Goal: Contribute content: Add original content to the website for others to see

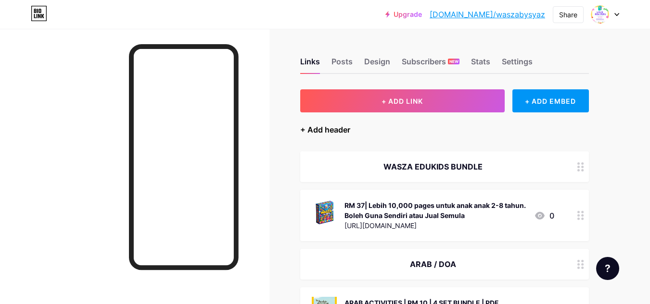
click at [315, 130] on div "+ Add header" at bounding box center [325, 130] width 50 height 12
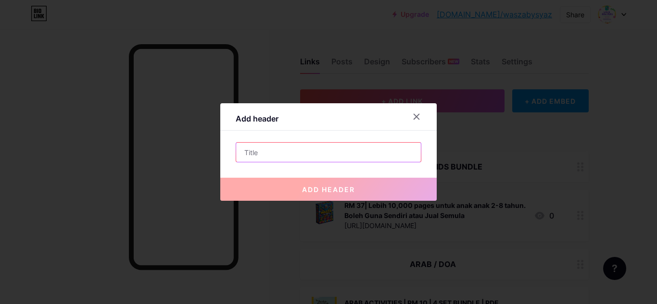
click at [329, 148] on input "text" at bounding box center [328, 152] width 185 height 19
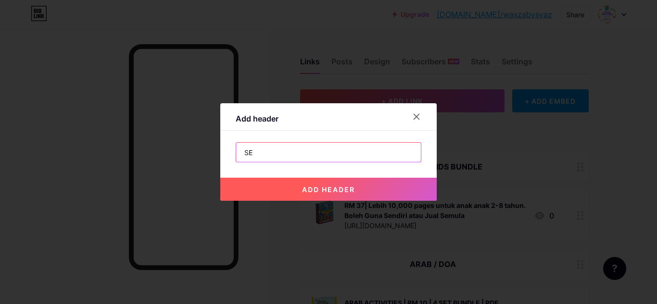
type input "S"
type input "BAHASA MELAYU"
click at [326, 195] on button "add header" at bounding box center [328, 189] width 216 height 23
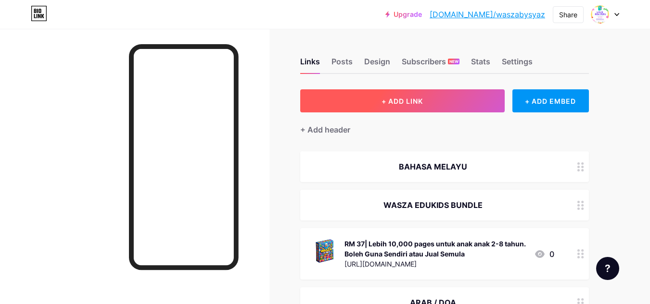
click at [400, 103] on span "+ ADD LINK" at bounding box center [401, 101] width 41 height 8
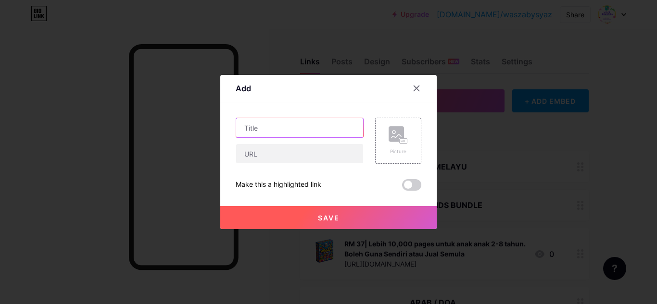
click at [271, 128] on input "text" at bounding box center [299, 127] width 127 height 19
type input "Set Aktiviti Capybara"
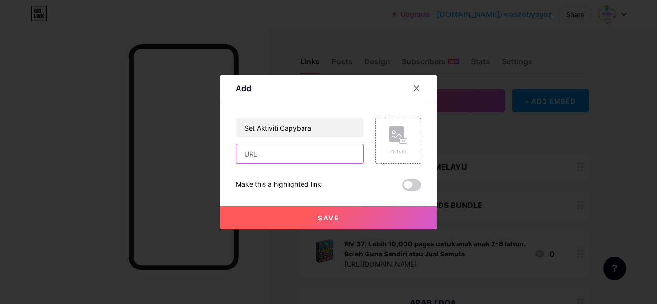
click at [305, 155] on input "text" at bounding box center [299, 153] width 127 height 19
paste input "[URL][DOMAIN_NAME]"
type input "[URL][DOMAIN_NAME]"
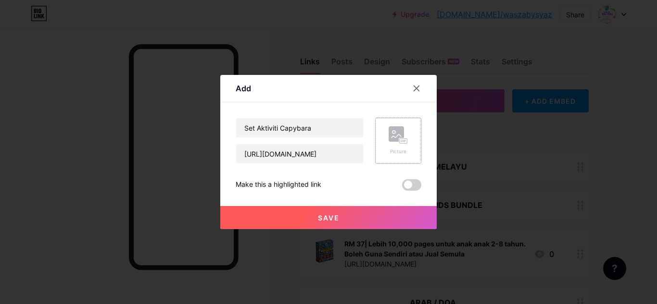
click at [392, 137] on icon at bounding box center [397, 136] width 10 height 3
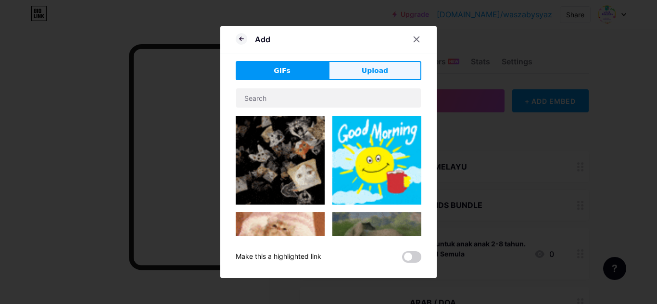
click at [366, 67] on span "Upload" at bounding box center [375, 71] width 26 height 10
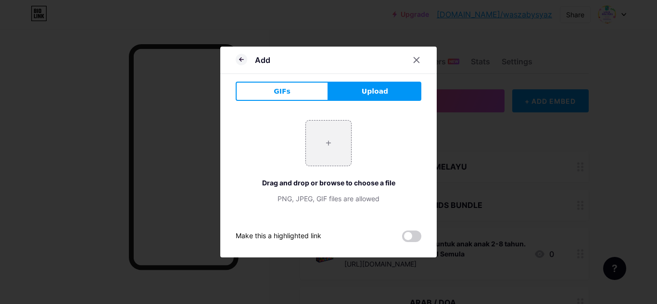
click at [330, 173] on div "+ Drag and drop or browse to choose a file PNG, JPEG, GIF files are allowed" at bounding box center [329, 162] width 186 height 84
click at [327, 146] on input "file" at bounding box center [328, 143] width 45 height 45
type input "C:\fakepath\b20c89f014fdab990e1a4480bdb4c350.webp"
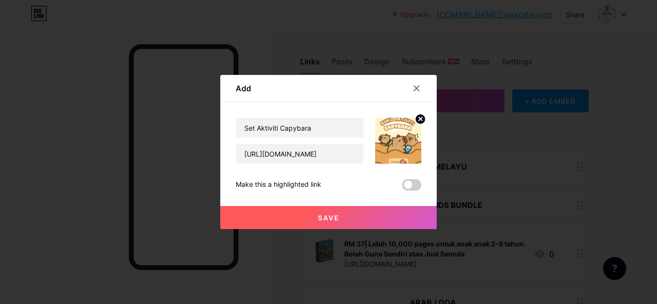
click at [335, 217] on span "Save" at bounding box center [329, 218] width 22 height 8
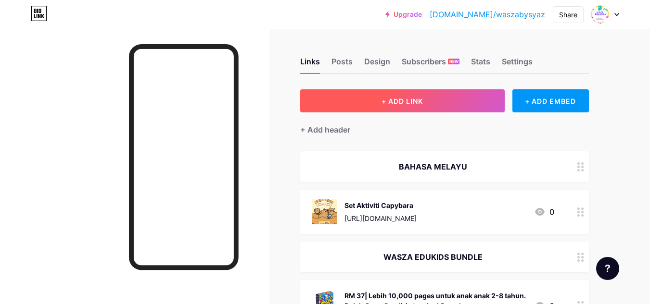
click at [409, 99] on span "+ ADD LINK" at bounding box center [401, 101] width 41 height 8
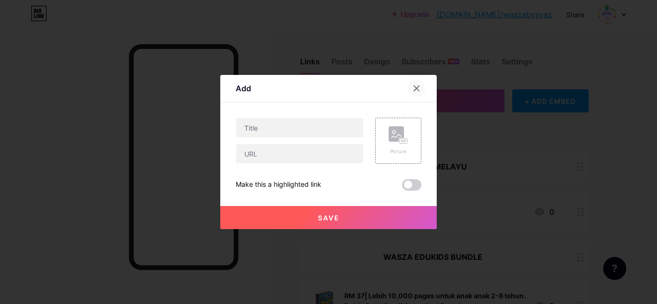
click at [414, 89] on icon at bounding box center [416, 88] width 5 height 5
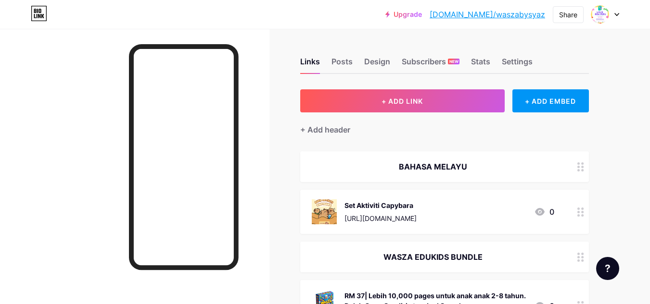
click at [417, 201] on div "Set Aktiviti Capybara" at bounding box center [380, 206] width 72 height 10
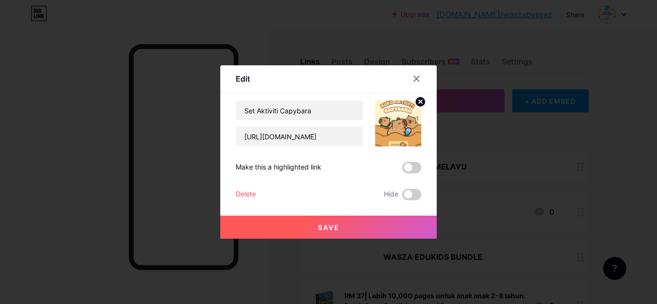
click at [336, 225] on button "Save" at bounding box center [328, 227] width 216 height 23
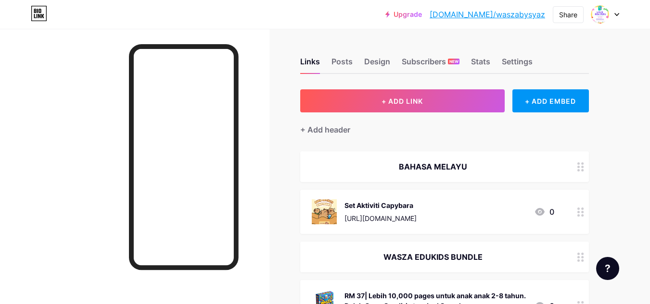
click at [488, 200] on div "Set Aktiviti Capybara [URL][DOMAIN_NAME] 0" at bounding box center [433, 212] width 242 height 25
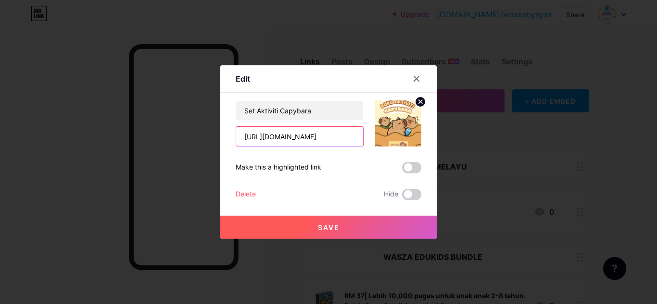
drag, startPoint x: 354, startPoint y: 135, endPoint x: 217, endPoint y: 136, distance: 136.6
click at [220, 136] on div "Edit Content YouTube Play YouTube video without leaving your page. ADD Vimeo Pl…" at bounding box center [328, 152] width 216 height 174
drag, startPoint x: 270, startPoint y: 137, endPoint x: 237, endPoint y: 135, distance: 33.7
click at [237, 135] on input "apybara" at bounding box center [299, 136] width 127 height 19
paste input "[URL][DOMAIN_NAME]"
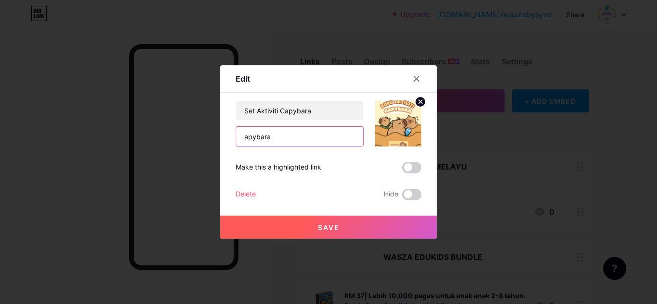
type input "[URL][DOMAIN_NAME]"
click at [310, 224] on button "Save" at bounding box center [328, 227] width 216 height 23
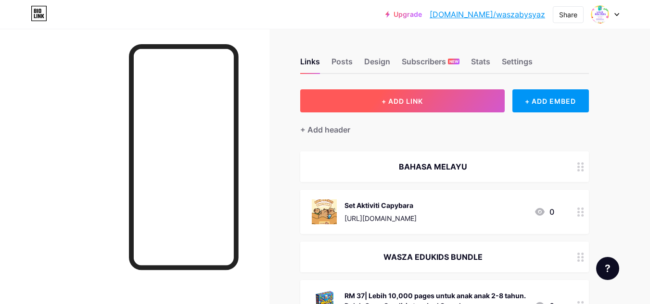
click at [369, 96] on button "+ ADD LINK" at bounding box center [402, 100] width 204 height 23
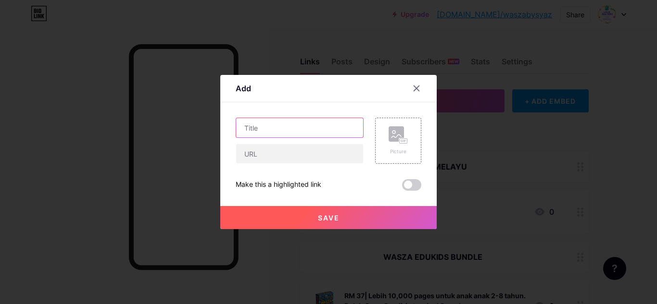
click at [321, 125] on input "text" at bounding box center [299, 127] width 127 height 19
type input "Set Aktiviti Bundle (BM)"
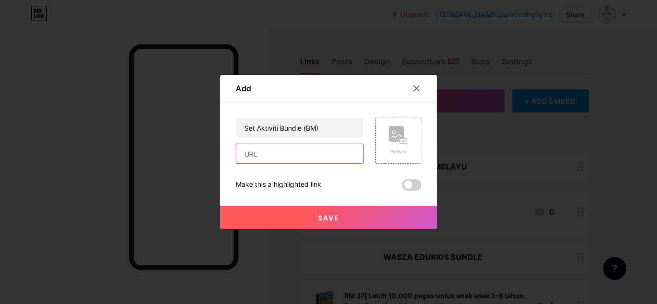
click at [263, 164] on div at bounding box center [300, 154] width 128 height 20
paste input "[URL][DOMAIN_NAME]"
type input "[URL][DOMAIN_NAME]"
click at [320, 219] on span "Save" at bounding box center [329, 218] width 22 height 8
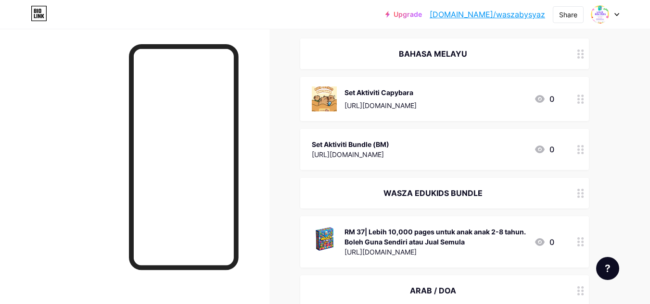
scroll to position [96, 0]
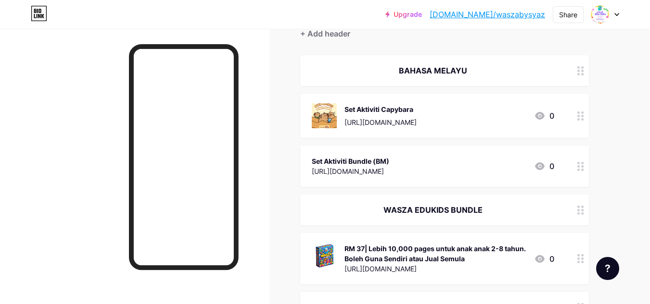
click at [417, 104] on div "Set Aktiviti Capybara" at bounding box center [380, 109] width 72 height 10
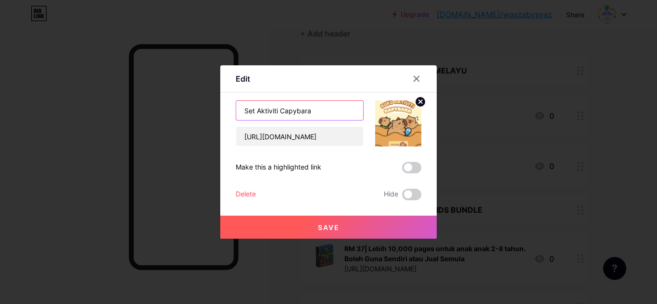
click at [335, 107] on input "Set Aktiviti Capybara" at bounding box center [299, 110] width 127 height 19
type input "Set Aktiviti Capybara | 3 SET PDF"
click at [388, 227] on button "Save" at bounding box center [328, 227] width 216 height 23
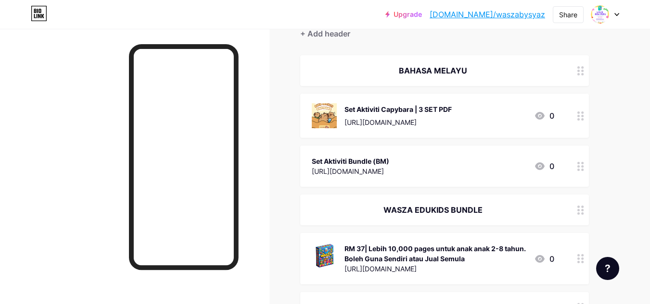
click at [464, 154] on div "Set Aktiviti Bundle (BM) [URL][DOMAIN_NAME] 0" at bounding box center [444, 166] width 289 height 41
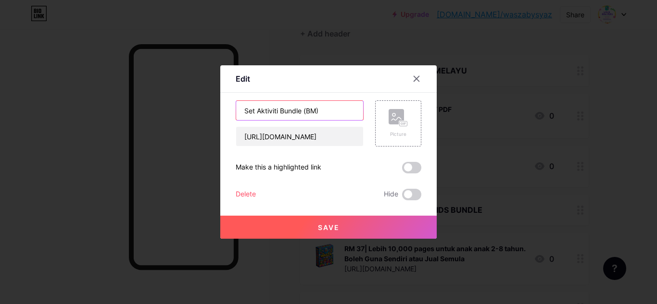
click at [337, 111] on input "Set Aktiviti Bundle (BM)" at bounding box center [299, 110] width 127 height 19
click at [414, 80] on icon at bounding box center [417, 79] width 8 height 8
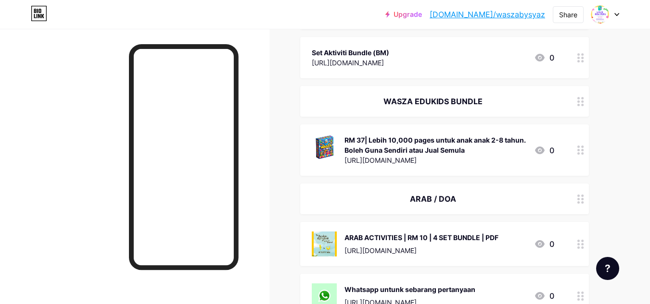
scroll to position [144, 0]
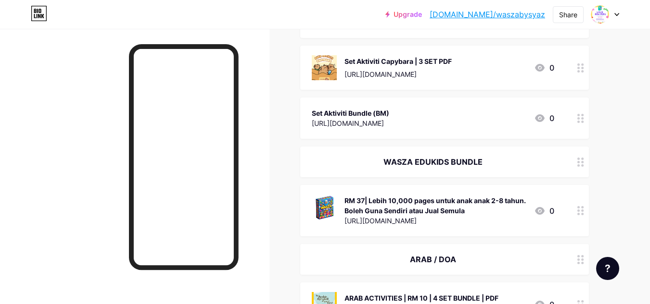
click at [452, 59] on div "Set Aktiviti Capybara | 3 SET PDF" at bounding box center [397, 61] width 107 height 10
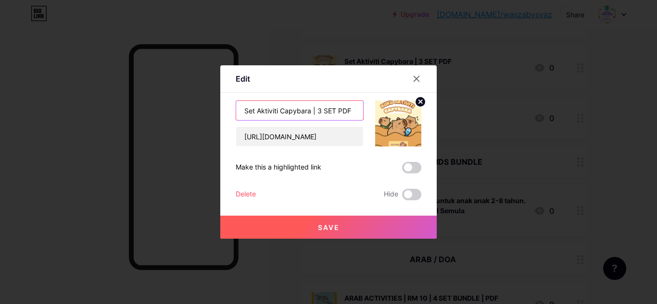
drag, startPoint x: 314, startPoint y: 109, endPoint x: 320, endPoint y: 108, distance: 6.9
click at [314, 109] on input "Set Aktiviti Capybara | 3 SET PDF" at bounding box center [299, 110] width 127 height 19
type input "Set Aktiviti Capybara | RM 5 | 3 SET PDF"
click at [307, 221] on button "Save" at bounding box center [328, 227] width 216 height 23
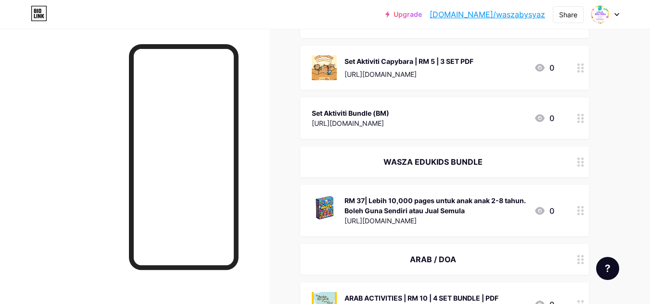
click at [483, 118] on div "Set Aktiviti Bundle (BM) [URL][DOMAIN_NAME] 0" at bounding box center [433, 118] width 242 height 22
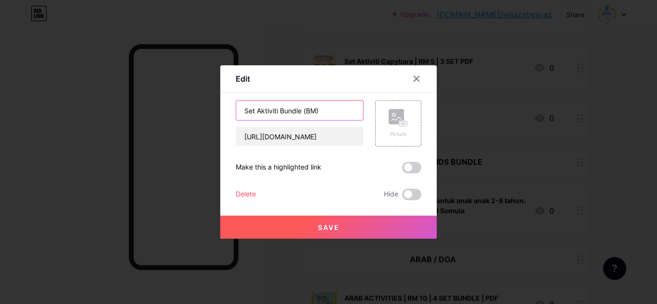
click at [337, 112] on input "Set Aktiviti Bundle (BM)" at bounding box center [299, 110] width 127 height 19
type input "Set Aktiviti Bundle (BM) | RM 20 | 7 SET PDF"
click at [366, 226] on button "Save" at bounding box center [328, 227] width 216 height 23
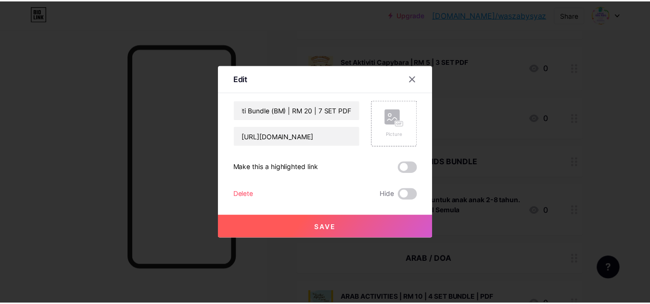
scroll to position [0, 0]
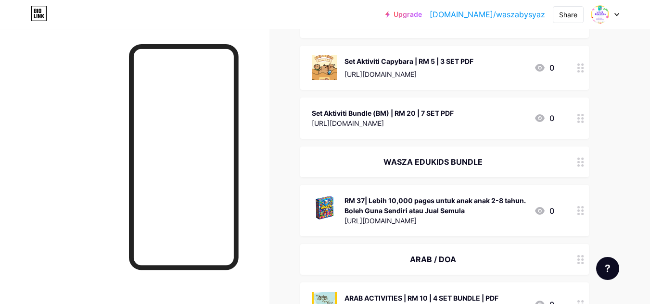
click at [471, 114] on div "Set Aktiviti Bundle (BM) | RM 20 | 7 SET PDF [URL][DOMAIN_NAME] 0" at bounding box center [433, 118] width 242 height 22
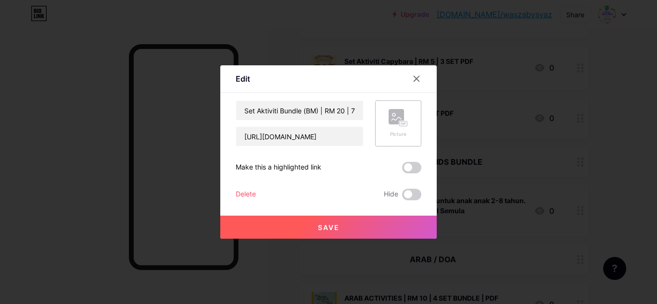
click at [389, 113] on icon at bounding box center [398, 118] width 19 height 18
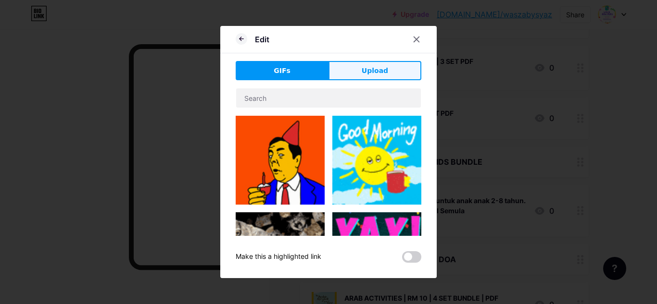
click at [373, 70] on span "Upload" at bounding box center [375, 71] width 26 height 10
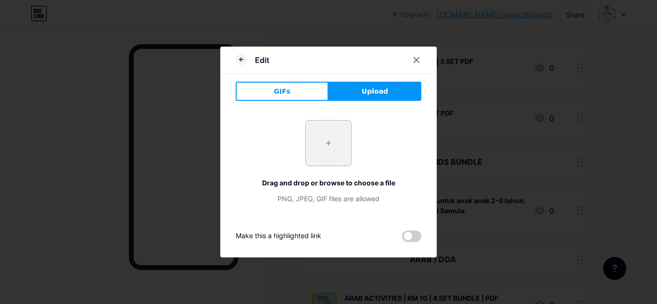
click at [322, 143] on input "file" at bounding box center [328, 143] width 45 height 45
type input "C:\fakepath\images.jpeg"
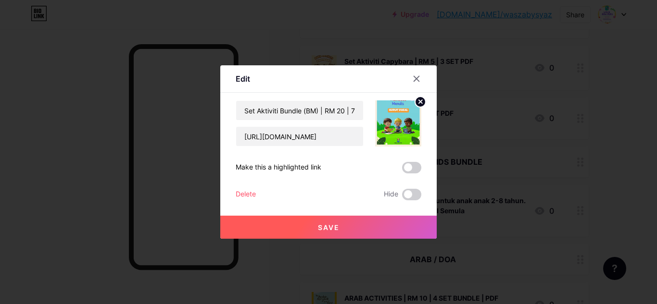
click at [338, 219] on button "Save" at bounding box center [328, 227] width 216 height 23
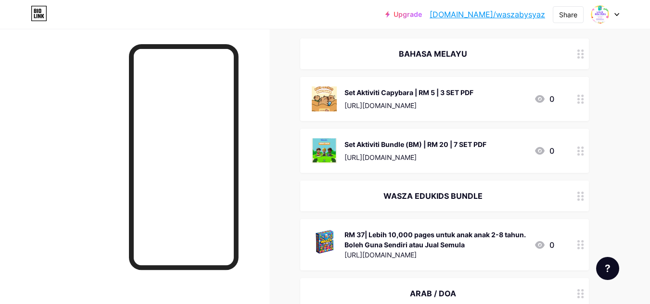
scroll to position [96, 0]
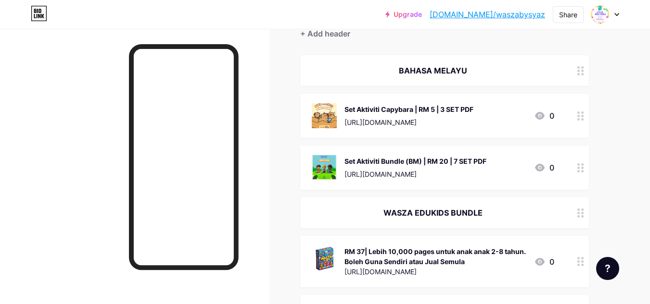
drag, startPoint x: 492, startPoint y: 213, endPoint x: 500, endPoint y: 62, distance: 151.2
click at [500, 62] on span "BAHASA MELAYU Set Aktiviti Capybara | RM 5 | 3 SET PDF [URL][DOMAIN_NAME] 0 Set…" at bounding box center [444, 242] width 289 height 375
click at [616, 184] on div "Links Posts Design Subscribers NEW Stats Settings + ADD LINK + ADD EMBED + Add …" at bounding box center [314, 281] width 629 height 696
click at [610, 221] on div "Links Posts Design Subscribers NEW Stats Settings + ADD LINK + ADD EMBED + Add …" at bounding box center [314, 281] width 629 height 696
click at [571, 202] on div "WASZA EDUKIDS BUNDLE" at bounding box center [444, 213] width 289 height 31
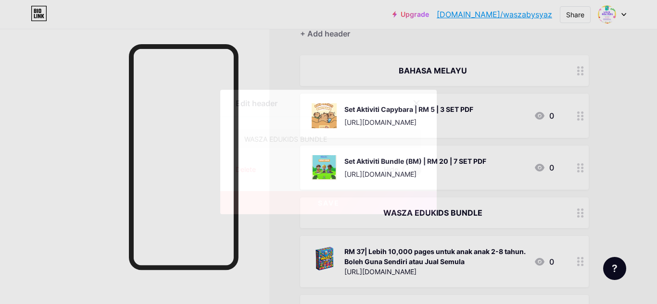
click at [413, 102] on icon at bounding box center [417, 104] width 8 height 8
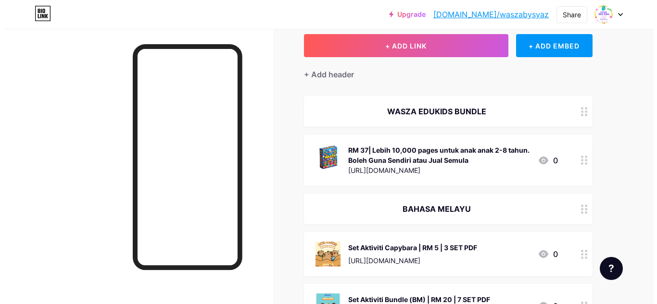
scroll to position [144, 0]
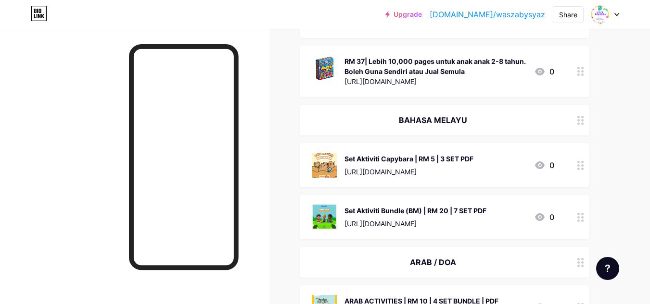
click at [489, 159] on div "Set Aktiviti Capybara | RM 5 | 3 SET PDF [URL][DOMAIN_NAME] 0" at bounding box center [433, 165] width 242 height 25
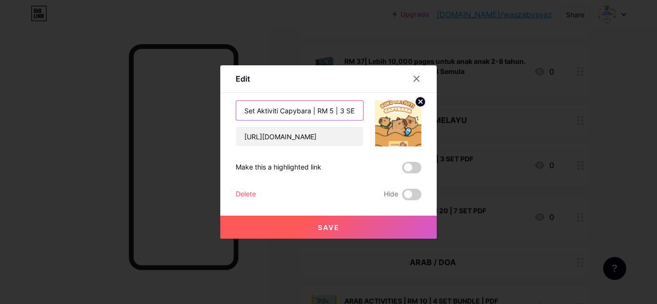
click at [353, 112] on input "Set Aktiviti Capybara | RM 5 | 3 SET PDF" at bounding box center [299, 110] width 127 height 19
click at [349, 110] on input "Set Aktiviti Capybara | RM 5 | 3 SET PDF" at bounding box center [299, 110] width 127 height 19
click at [349, 110] on input "Set Aktiviti Capybara | RM 5 | T PDF" at bounding box center [299, 110] width 127 height 19
click at [349, 110] on input "Set Aktiviti Capybara | RM 5 | F" at bounding box center [299, 110] width 127 height 19
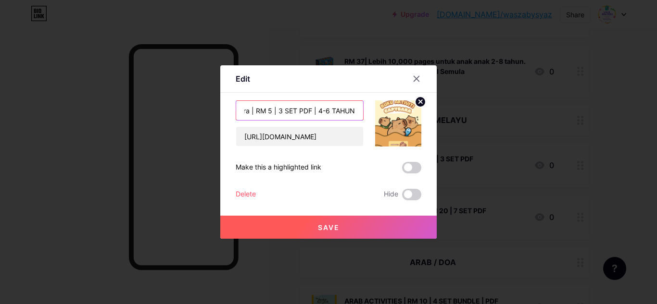
type input "Set Aktiviti Capybara | RM 5 | 3 SET PDF | 4-6 TAHUN"
click at [291, 226] on button "Save" at bounding box center [328, 227] width 216 height 23
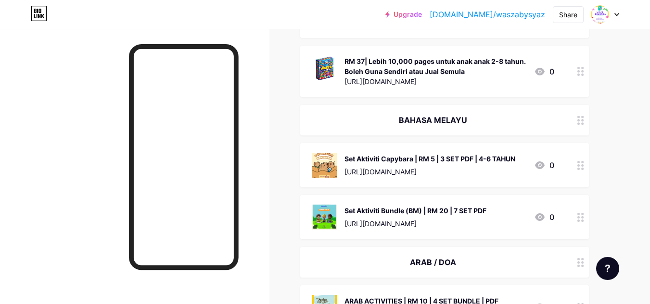
click at [500, 213] on div "Set Aktiviti Bundle (BM) | RM 20 | 7 SET PDF [URL][DOMAIN_NAME] 0" at bounding box center [433, 217] width 242 height 25
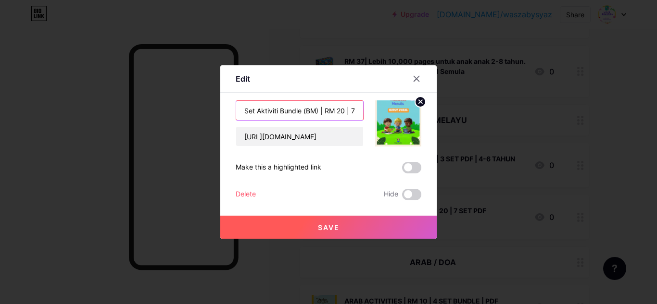
click at [357, 112] on input "Set Aktiviti Bundle (BM) | RM 20 | 7 SET PDF" at bounding box center [299, 110] width 127 height 19
click at [354, 113] on input "Set Aktiviti Bundle (BM) | RM 20 | 7 SET PDF" at bounding box center [299, 110] width 127 height 19
click at [352, 111] on input "Set Aktiviti Bundle (BM) | RM 20 | 7 SET PDF" at bounding box center [299, 110] width 127 height 19
click at [353, 109] on input "Set Aktiviti Bundle (BM) | RM 20 | 7 SET PDF" at bounding box center [299, 110] width 127 height 19
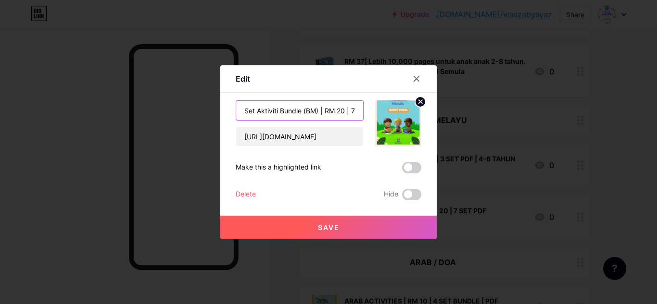
click at [353, 109] on input "Set Aktiviti Bundle (BM) | RM 20 | 7 SET PDF" at bounding box center [299, 110] width 127 height 19
click at [346, 112] on input "Set Aktiviti Bundle (BM) | RM 20 | 7 SET PDF" at bounding box center [299, 110] width 127 height 19
click at [351, 109] on input "Set Aktiviti Bundle (BM) | RM 20 | 7 SET PDF" at bounding box center [299, 110] width 127 height 19
click at [351, 108] on input "Set Aktiviti Bundle (BM) | RM 20 SET PDF" at bounding box center [299, 110] width 127 height 19
click at [358, 109] on input "Set Aktiviti Bundle (BM) | RM 20 ET PDF" at bounding box center [299, 110] width 127 height 19
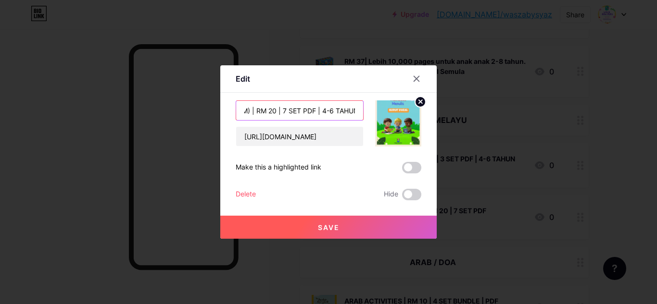
scroll to position [0, 75]
type input "Set Aktiviti Bundle (BM) | RM 20 | 7 SET PDF | 4-6 TAHUN"
click at [334, 220] on button "Save" at bounding box center [328, 227] width 216 height 23
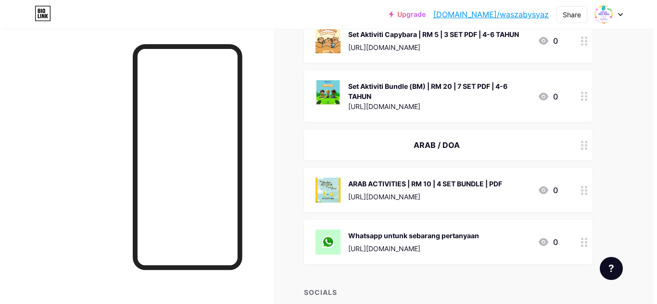
scroll to position [289, 0]
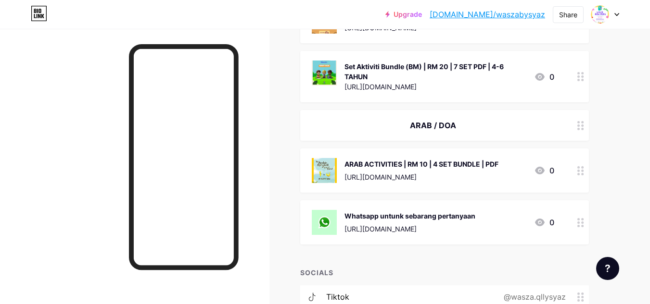
click at [498, 169] on div "ARAB ACTIVITIES | RM 10 | 4 SET BUNDLE | PDF [URL][DOMAIN_NAME]" at bounding box center [421, 170] width 154 height 25
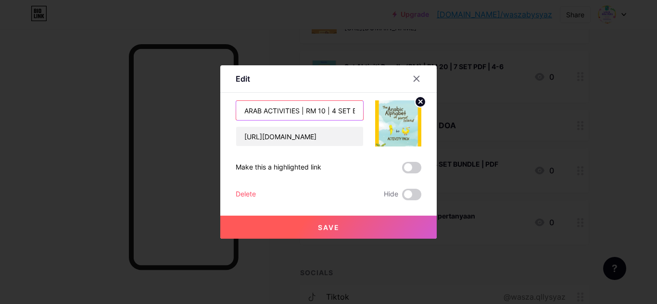
click at [354, 113] on input "ARAB ACTIVITIES | RM 10 | 4 SET BUNDLE | PDF" at bounding box center [299, 110] width 127 height 19
click at [353, 112] on input "ARAB ACTIVITIES | RM 10 | 4 SET BUNDLE | PDF" at bounding box center [299, 110] width 127 height 19
click at [349, 110] on input "ARAB ACTIVITIES | RM 10 | 4 SET BUNDLE | PDF" at bounding box center [299, 110] width 127 height 19
click at [349, 110] on input "ARAB ACTIVITIES | RM 10 | BUNDLE | PDF" at bounding box center [299, 110] width 127 height 19
type input "ARAB ACTIVITIES | RM 10 |LE | PDF"
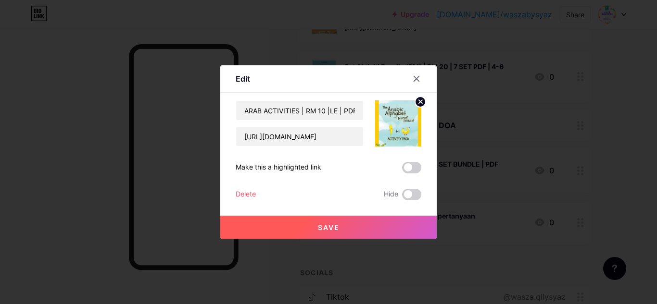
click at [424, 80] on div at bounding box center [422, 78] width 29 height 17
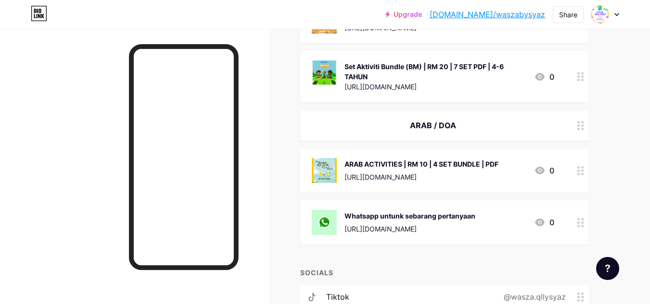
click at [505, 177] on div "ARAB ACTIVITIES | RM 10 | 4 SET BUNDLE | PDF [URL][DOMAIN_NAME] 0" at bounding box center [433, 170] width 242 height 25
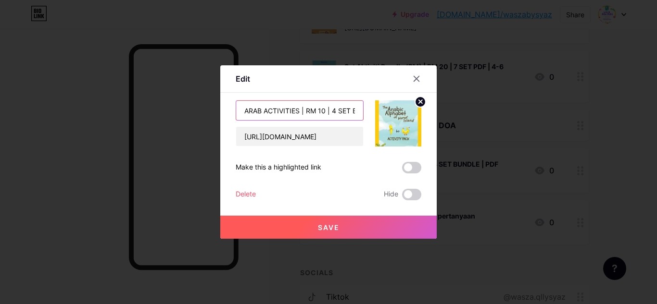
click at [343, 112] on input "ARAB ACTIVITIES | RM 10 | 4 SET BUNDLE | PDF" at bounding box center [299, 110] width 127 height 19
click at [343, 112] on input "ARAB ACTIVITIES | RM 10 |T BUNDLE | PDF" at bounding box center [299, 110] width 127 height 19
click at [343, 112] on input "ARAB ACTIVITIES | RM 10 NDLE | PDF" at bounding box center [299, 110] width 127 height 19
click at [343, 112] on input "ARAB ACTIVITIES | RM 10| PDF" at bounding box center [299, 110] width 127 height 19
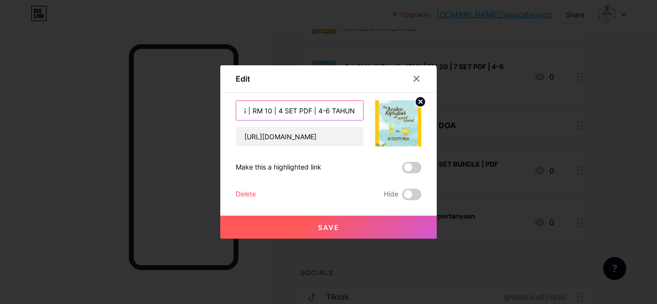
type input "ARAB ACTIVITIES | RM 10 | 4 SET PDF | 4-6 TAHUN"
click at [336, 229] on button "Save" at bounding box center [328, 227] width 216 height 23
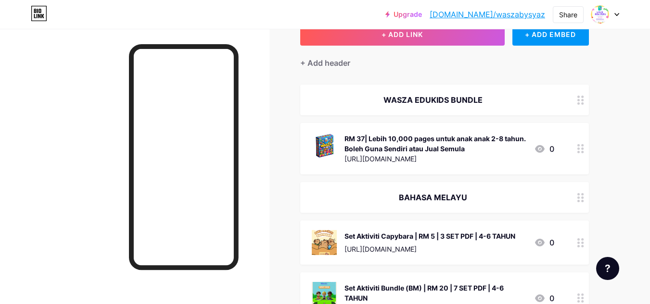
scroll to position [48, 0]
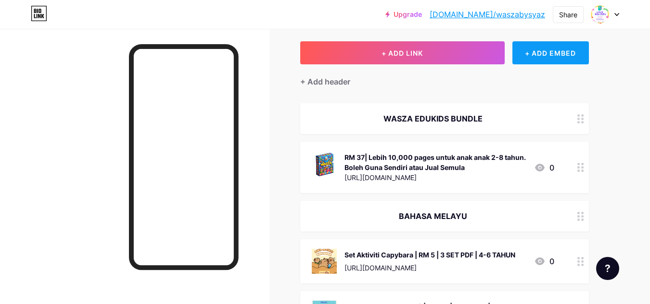
click at [556, 58] on div "+ ADD EMBED" at bounding box center [550, 52] width 76 height 23
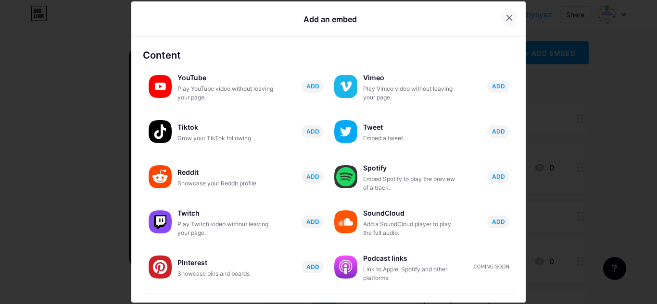
click at [502, 22] on div at bounding box center [509, 17] width 17 height 17
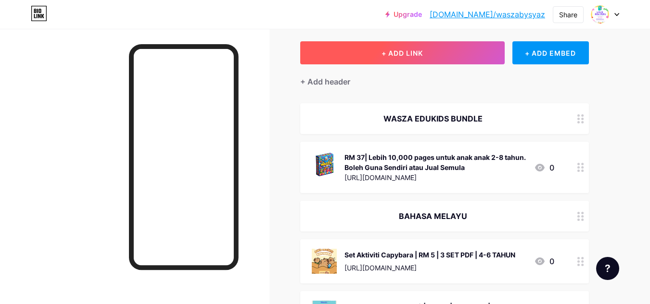
click at [398, 50] on span "+ ADD LINK" at bounding box center [401, 53] width 41 height 8
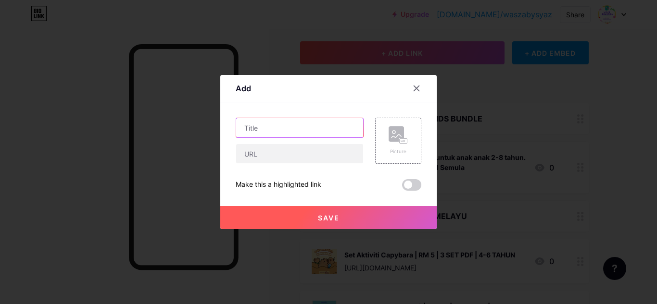
click at [259, 134] on input "text" at bounding box center [299, 127] width 127 height 19
type input "Set Bijak Matematik | RM 20 | 5 SET PDF | TAHUN 3-4"
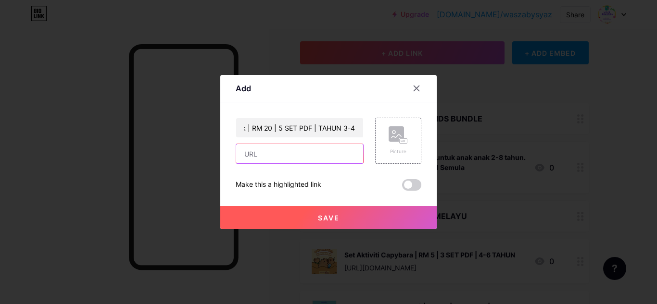
click at [297, 151] on input "text" at bounding box center [299, 153] width 127 height 19
paste input "[URL][DOMAIN_NAME]"
type input "[URL][DOMAIN_NAME]"
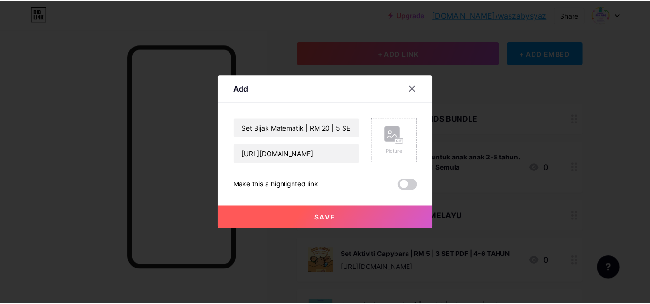
scroll to position [0, 0]
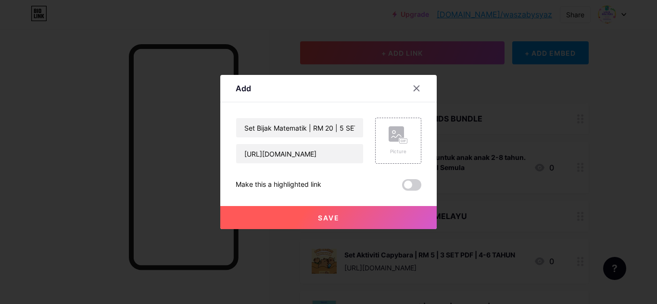
click at [335, 220] on span "Save" at bounding box center [329, 218] width 22 height 8
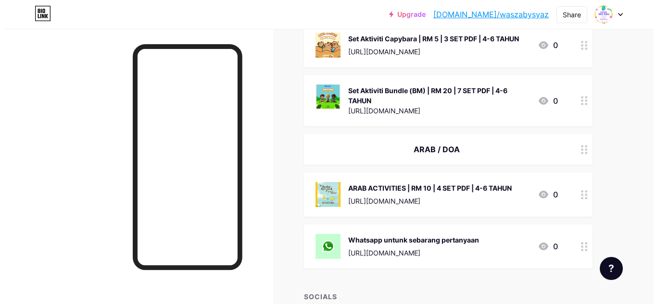
scroll to position [337, 0]
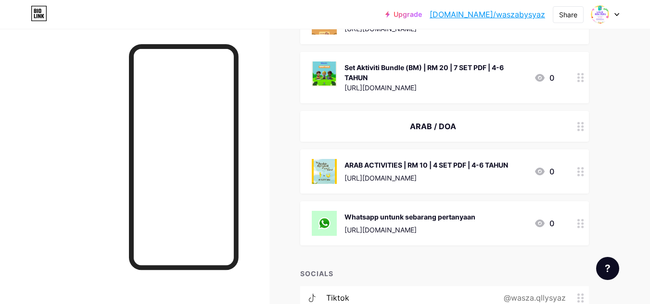
click at [504, 89] on div "[URL][DOMAIN_NAME]" at bounding box center [435, 88] width 182 height 10
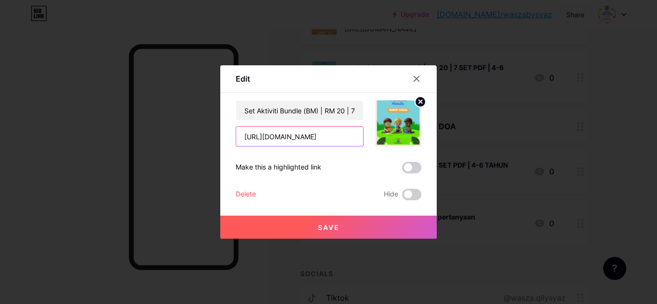
scroll to position [0, 0]
drag, startPoint x: 351, startPoint y: 133, endPoint x: 238, endPoint y: 135, distance: 113.5
click at [238, 135] on input "[URL][DOMAIN_NAME]" at bounding box center [299, 136] width 127 height 19
drag, startPoint x: 280, startPoint y: 140, endPoint x: 221, endPoint y: 138, distance: 58.7
click at [221, 138] on div "Edit Content YouTube Play YouTube video without leaving your page. ADD Vimeo Pl…" at bounding box center [328, 152] width 216 height 174
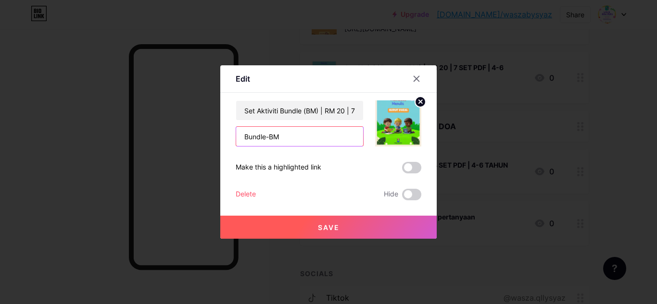
paste input "[URL][DOMAIN_NAME]"
type input "[URL][DOMAIN_NAME]"
click at [310, 221] on button "Save" at bounding box center [328, 227] width 216 height 23
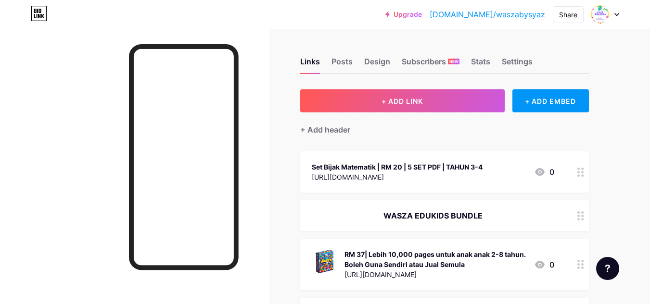
click at [465, 177] on div "[URL][DOMAIN_NAME]" at bounding box center [397, 177] width 171 height 10
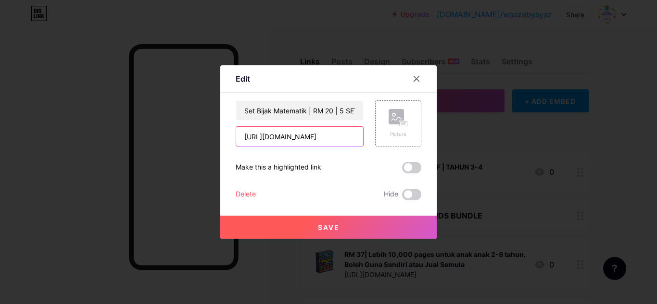
drag, startPoint x: 351, startPoint y: 140, endPoint x: 208, endPoint y: 135, distance: 143.4
click at [208, 135] on div "Edit Content YouTube Play YouTube video without leaving your page. ADD Vimeo Pl…" at bounding box center [328, 152] width 657 height 304
drag, startPoint x: 276, startPoint y: 134, endPoint x: 236, endPoint y: 139, distance: 40.2
click at [236, 139] on input "sbysyaz" at bounding box center [299, 136] width 127 height 19
paste input "[URL][DOMAIN_NAME]"
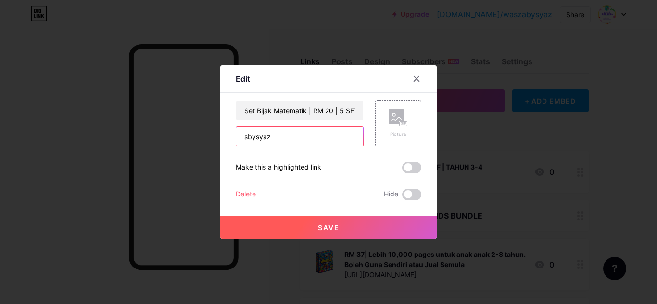
type input "[URL][DOMAIN_NAME]"
click at [328, 229] on span "Save" at bounding box center [329, 228] width 22 height 8
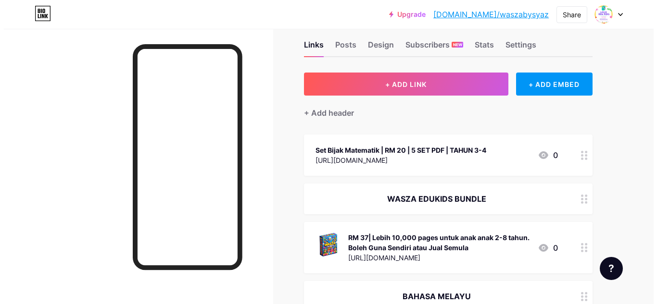
scroll to position [0, 0]
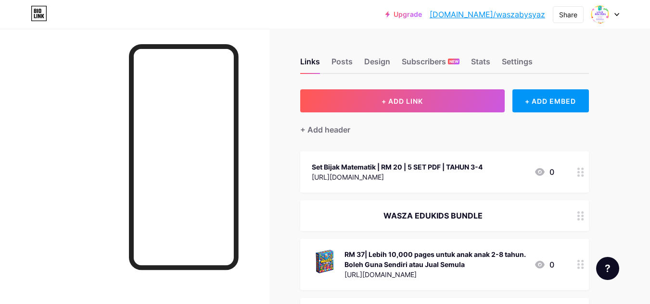
click at [470, 182] on div "Set Bijak Matematik | RM 20 | 5 SET PDF | TAHUN 3-4 [URL][DOMAIN_NAME]" at bounding box center [397, 172] width 171 height 22
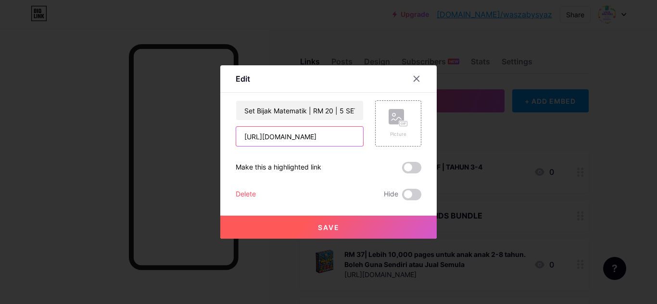
drag, startPoint x: 341, startPoint y: 136, endPoint x: 223, endPoint y: 131, distance: 118.4
click at [223, 131] on div "Edit Content YouTube Play YouTube video without leaving your page. ADD Vimeo Pl…" at bounding box center [328, 152] width 216 height 174
drag, startPoint x: 291, startPoint y: 141, endPoint x: 157, endPoint y: 120, distance: 135.9
click at [157, 120] on div "Edit Content YouTube Play YouTube video without leaving your page. ADD Vimeo Pl…" at bounding box center [328, 152] width 657 height 304
paste input "[URL][DOMAIN_NAME]"
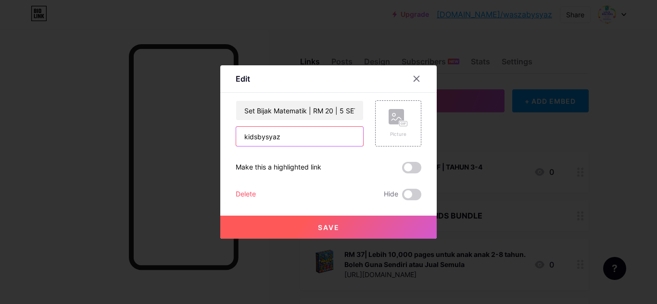
type input "[URL][DOMAIN_NAME]"
click at [304, 226] on button "Save" at bounding box center [328, 227] width 216 height 23
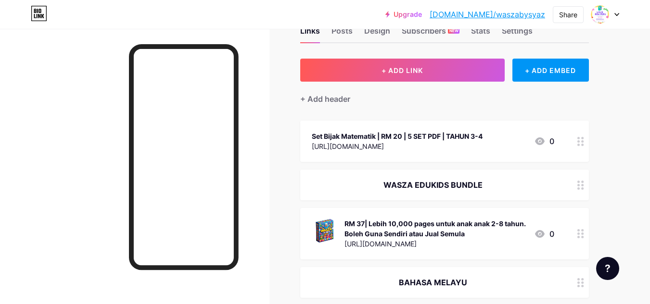
scroll to position [48, 0]
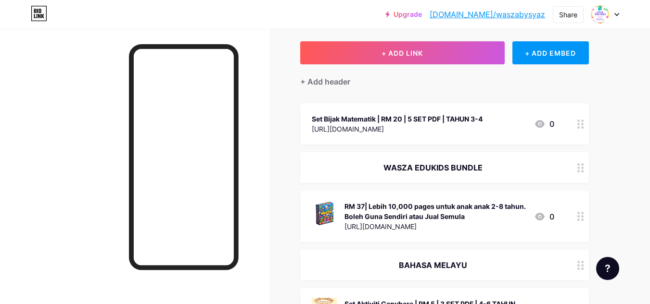
click at [501, 132] on div "Set Bijak Matematik | RM 20 | 5 SET PDF | TAHUN 3-4 [URL][DOMAIN_NAME] 0" at bounding box center [433, 124] width 242 height 22
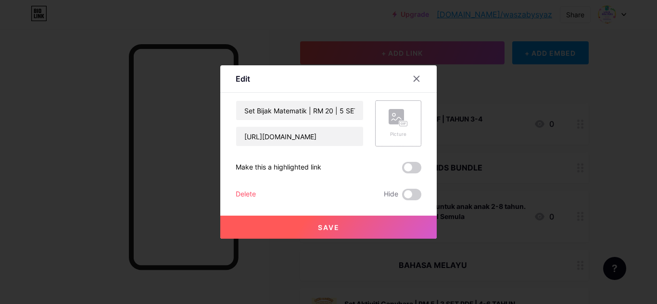
click at [391, 123] on rect at bounding box center [396, 116] width 15 height 15
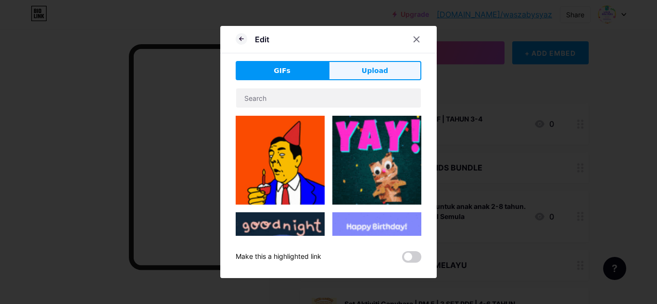
click at [359, 73] on button "Upload" at bounding box center [374, 70] width 93 height 19
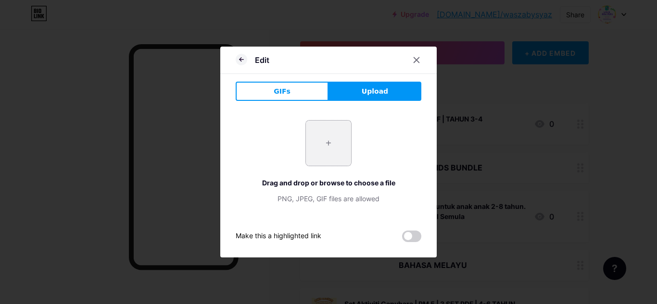
click at [325, 144] on input "file" at bounding box center [328, 143] width 45 height 45
type input "C:\fakepath\b77aa1228363dbe92ee42948282922b2c3755aaa214e8c44815c80895b21eff7.jp…"
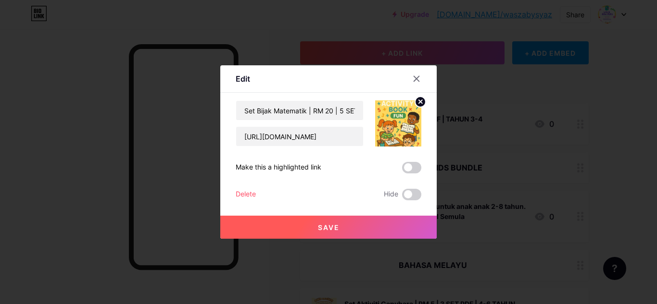
click at [333, 223] on button "Save" at bounding box center [328, 227] width 216 height 23
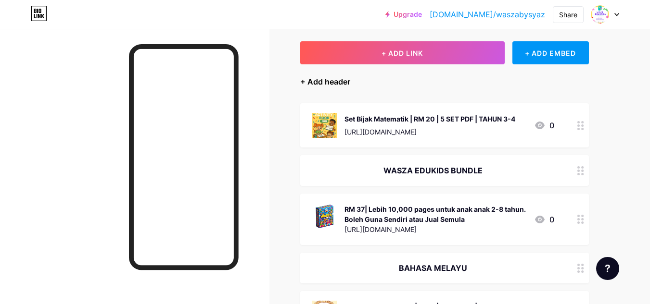
click at [340, 78] on div "+ Add header" at bounding box center [325, 82] width 50 height 12
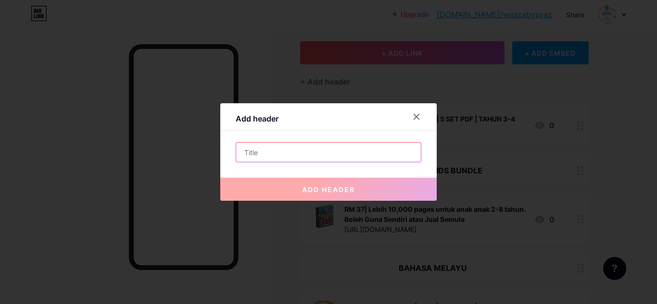
click at [297, 152] on input "text" at bounding box center [328, 152] width 185 height 19
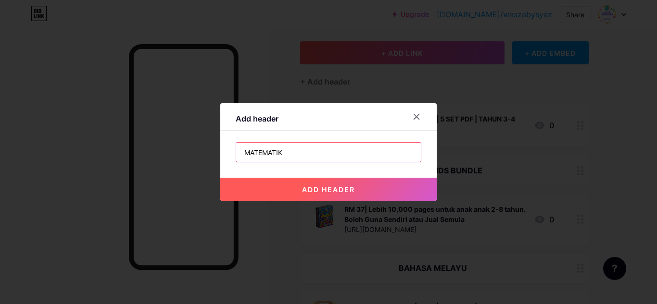
type input "MATEMATIK"
click at [322, 195] on button "add header" at bounding box center [328, 189] width 216 height 23
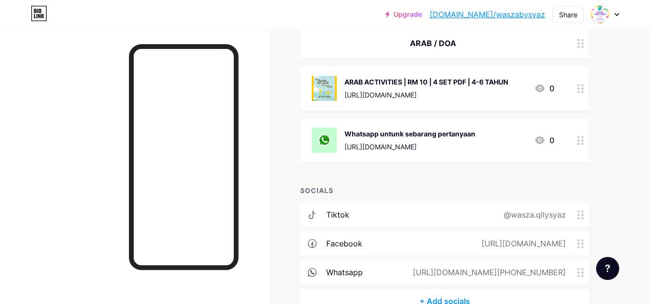
scroll to position [518, 0]
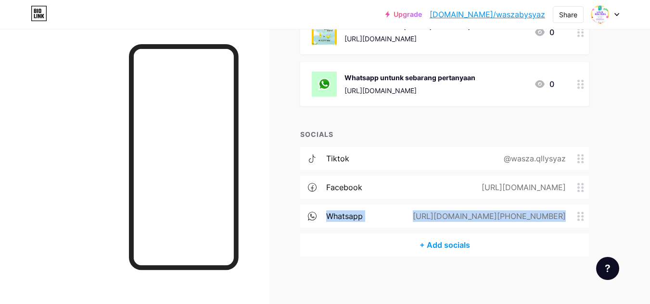
drag, startPoint x: 585, startPoint y: 208, endPoint x: 591, endPoint y: 170, distance: 38.9
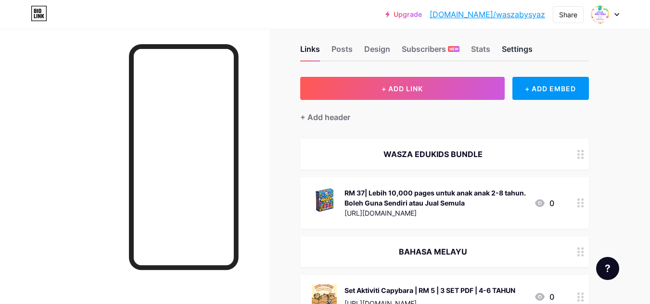
scroll to position [0, 0]
